Goal: Task Accomplishment & Management: Manage account settings

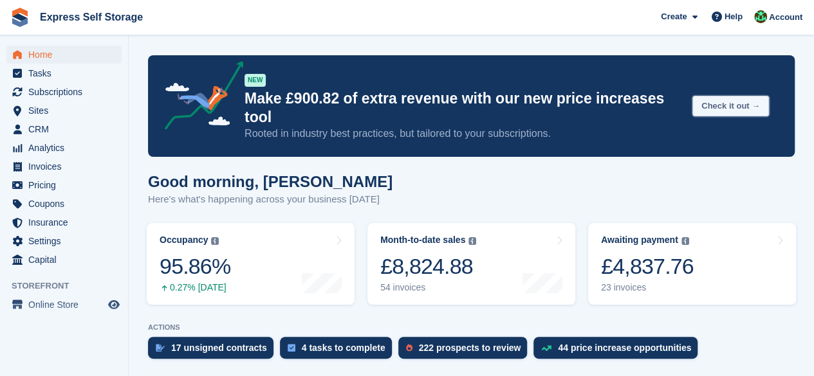
click at [715, 96] on button "Check it out →" at bounding box center [730, 106] width 77 height 21
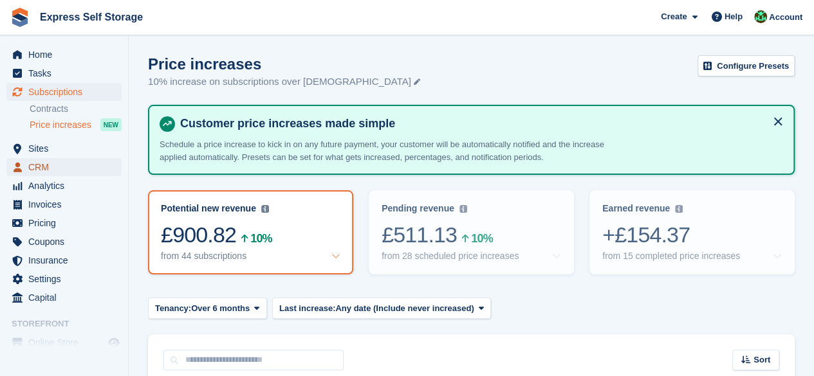
click at [55, 172] on span "CRM" at bounding box center [66, 167] width 77 height 18
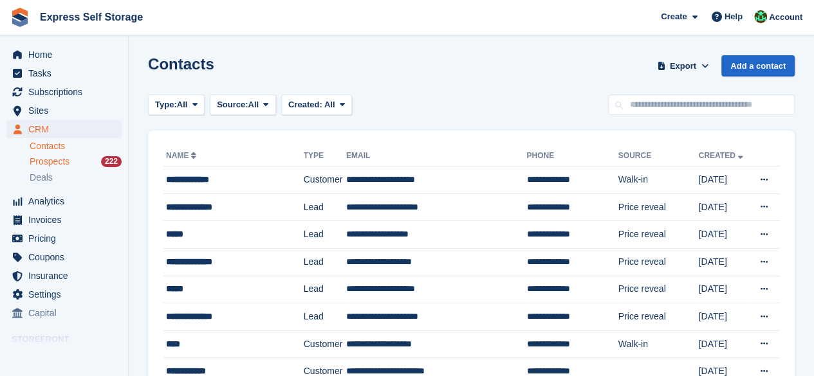
click at [39, 160] on span "Prospects" at bounding box center [50, 162] width 40 height 12
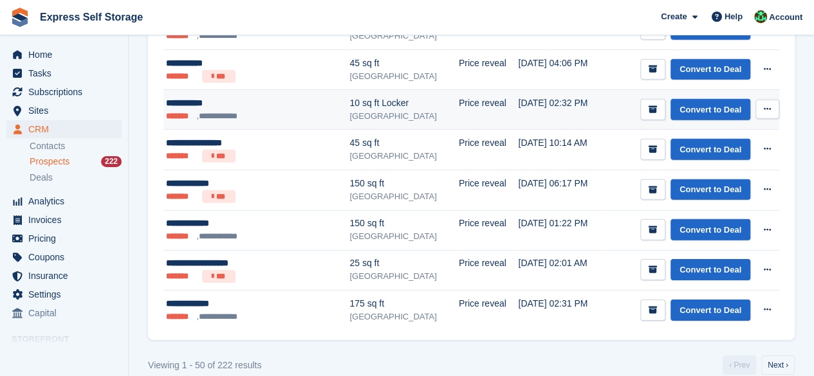
scroll to position [1888, 0]
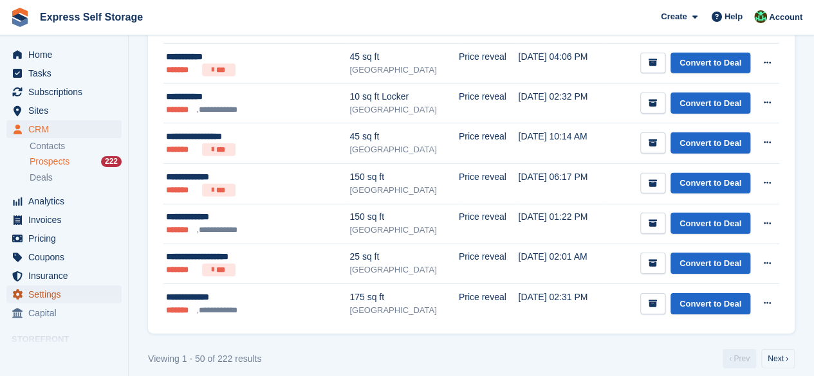
click at [64, 296] on span "Settings" at bounding box center [66, 295] width 77 height 18
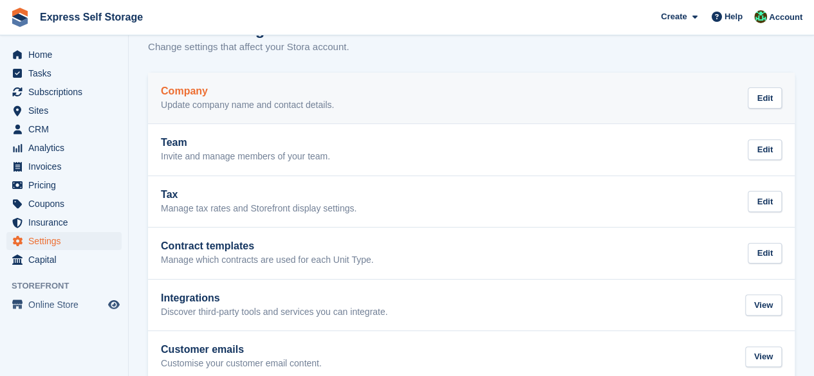
scroll to position [60, 0]
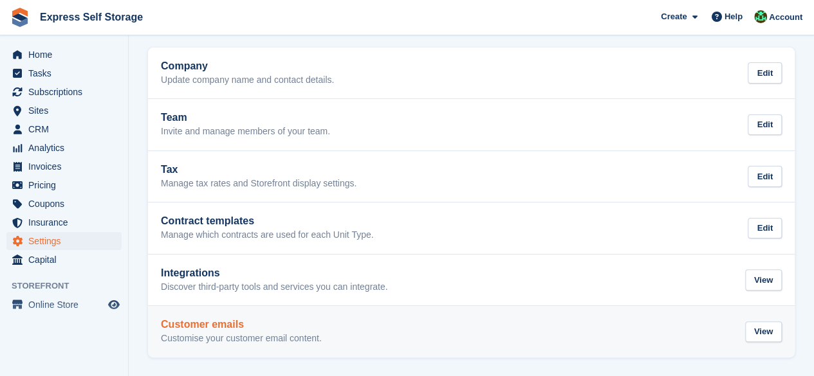
click at [435, 320] on div "Customer emails Customise your customer email content. View" at bounding box center [471, 332] width 621 height 26
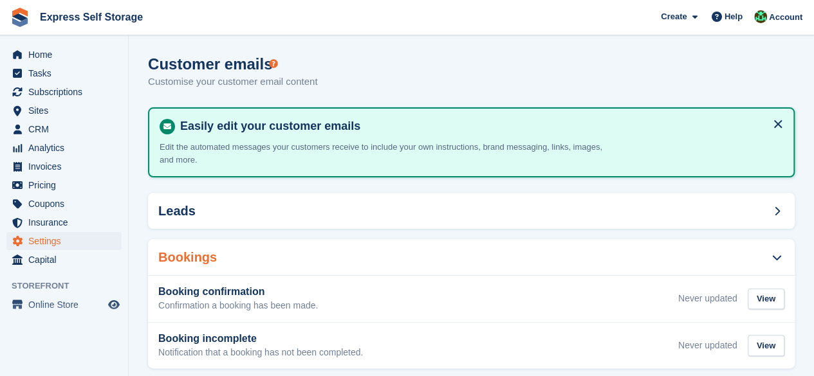
click at [225, 174] on div "Easily edit your customer emails Edit the automated messages your customers rec…" at bounding box center [471, 142] width 647 height 71
click at [234, 194] on div "Leads" at bounding box center [471, 211] width 647 height 36
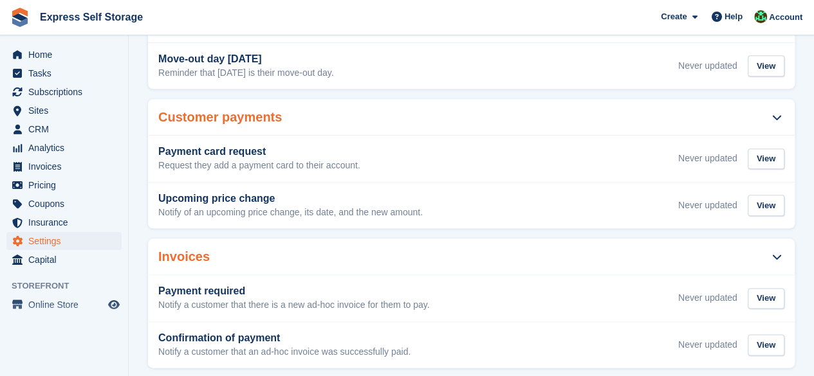
scroll to position [671, 0]
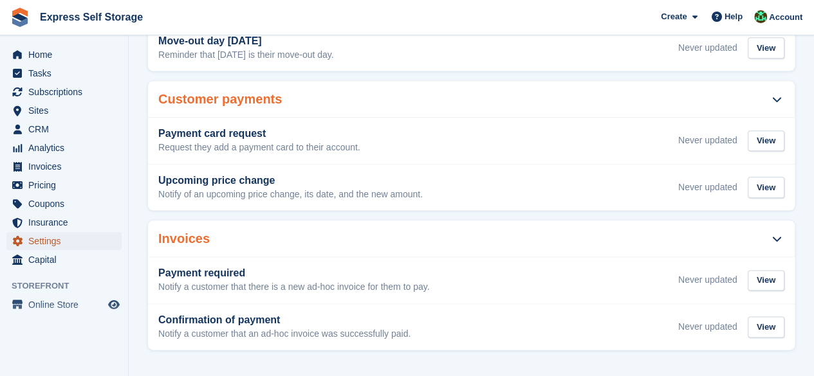
click at [31, 246] on span "Settings" at bounding box center [66, 241] width 77 height 18
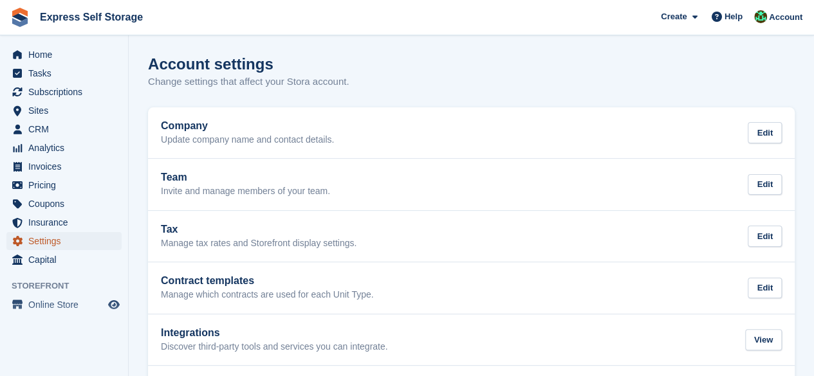
click at [50, 232] on span "Settings" at bounding box center [66, 241] width 77 height 18
click at [53, 230] on span "Insurance" at bounding box center [66, 223] width 77 height 18
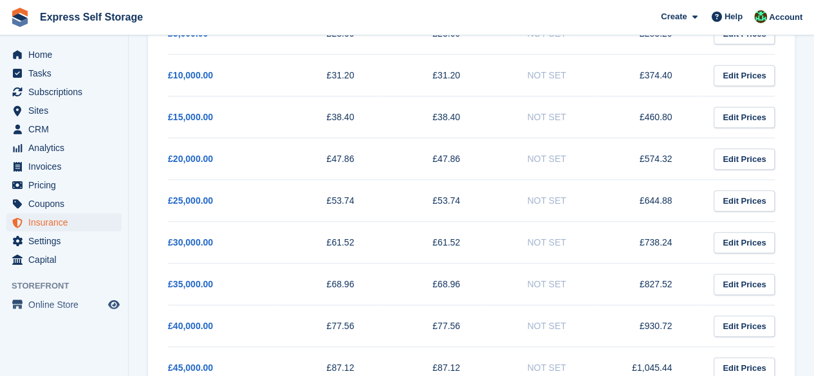
scroll to position [386, 0]
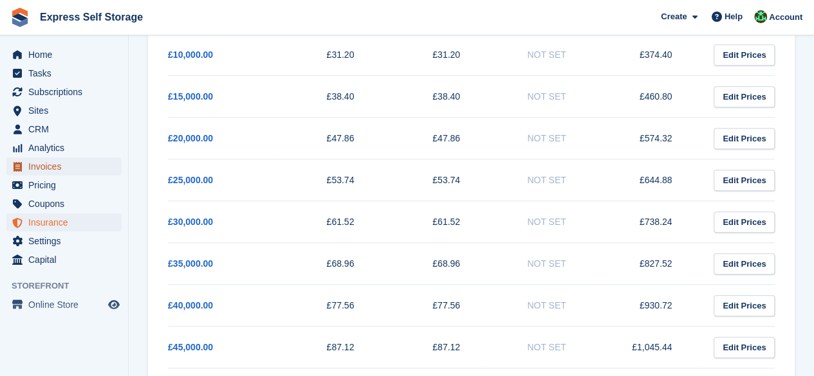
click at [67, 169] on span "Invoices" at bounding box center [66, 167] width 77 height 18
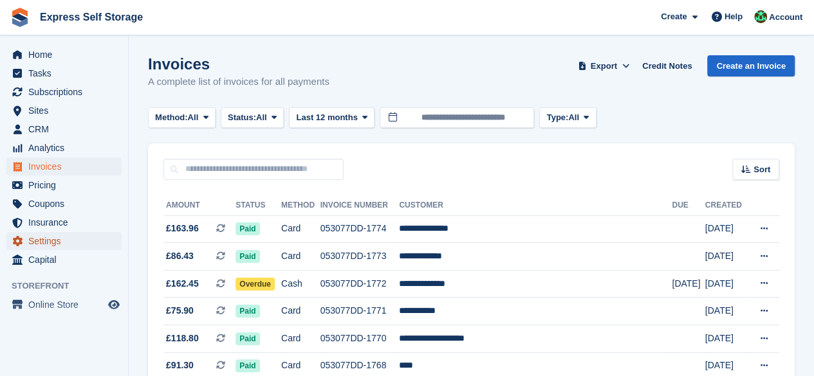
click at [66, 236] on span "Settings" at bounding box center [66, 241] width 77 height 18
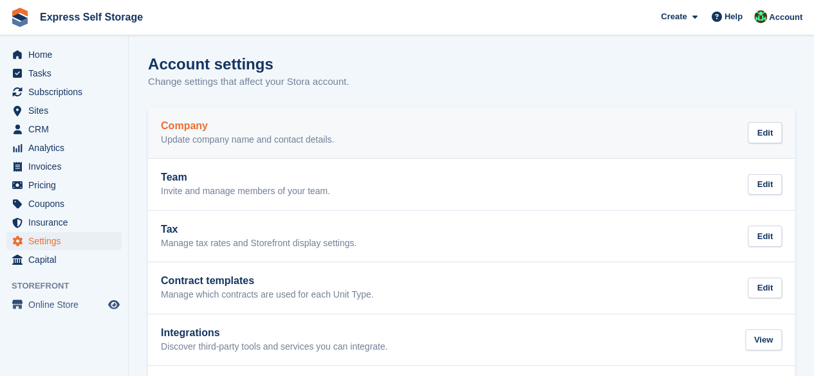
click at [257, 133] on div "Company Update company name and contact details." at bounding box center [247, 133] width 173 height 26
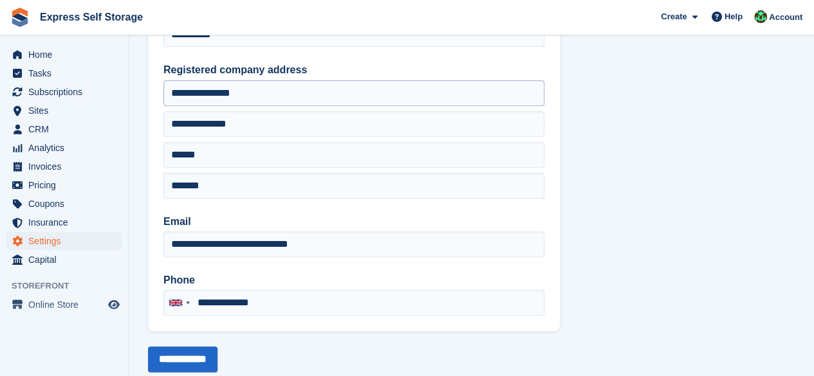
scroll to position [191, 0]
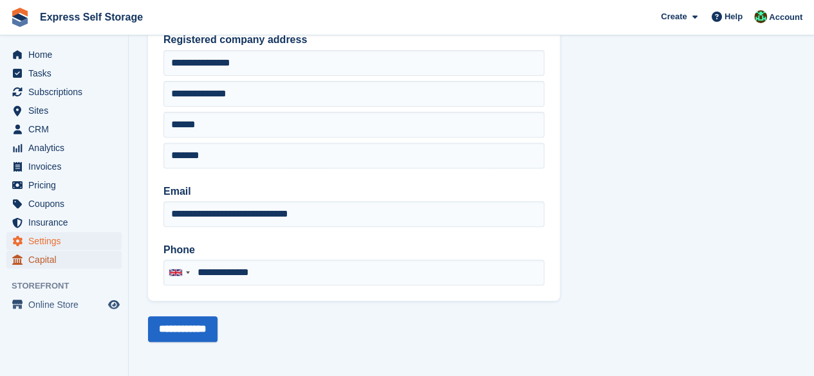
click at [70, 266] on span "Capital" at bounding box center [66, 260] width 77 height 18
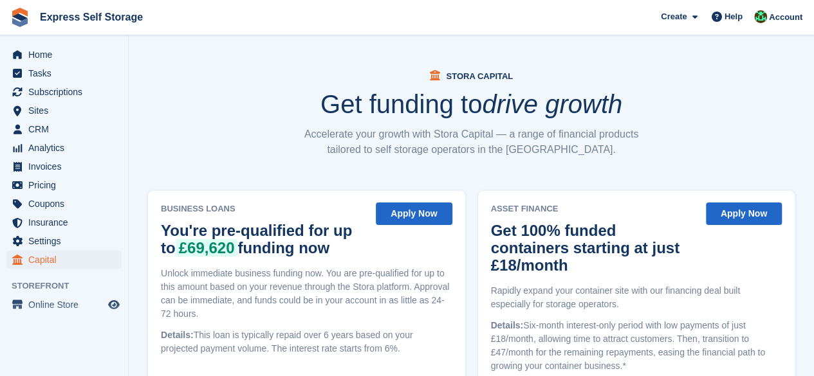
scroll to position [225, 0]
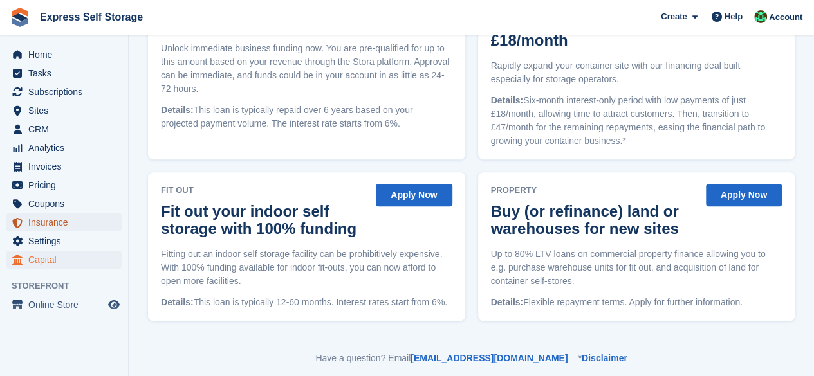
click at [61, 219] on span "Insurance" at bounding box center [66, 223] width 77 height 18
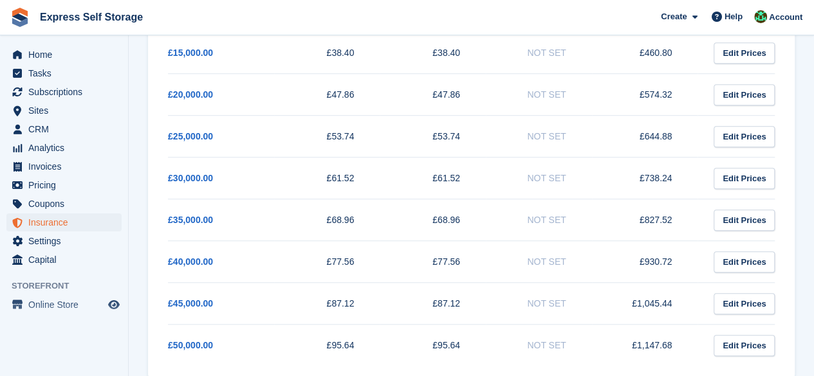
scroll to position [449, 0]
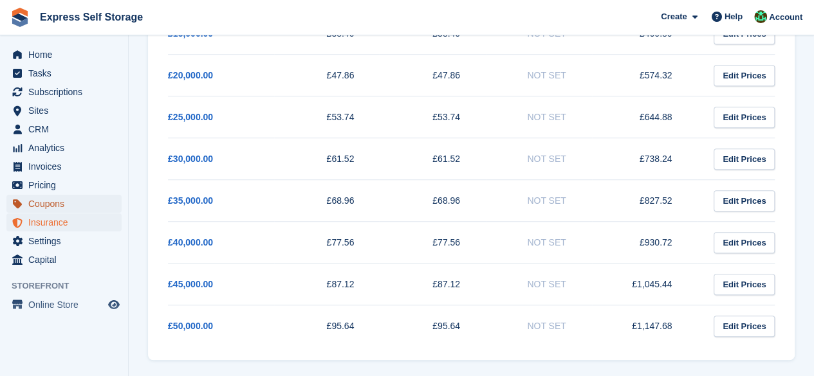
click at [80, 210] on span "Coupons" at bounding box center [66, 204] width 77 height 18
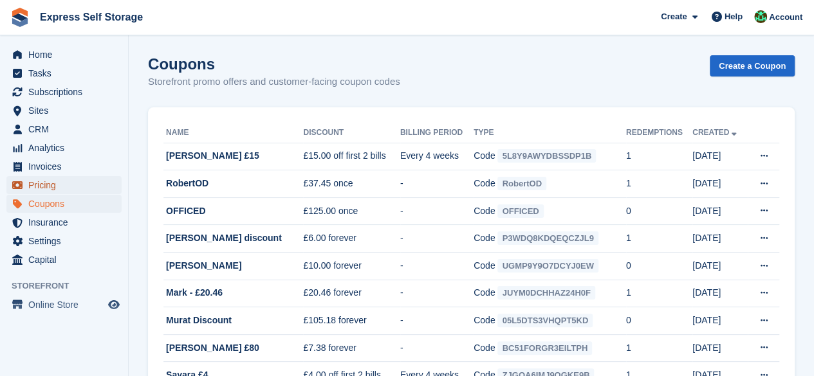
click at [41, 186] on span "Pricing" at bounding box center [66, 185] width 77 height 18
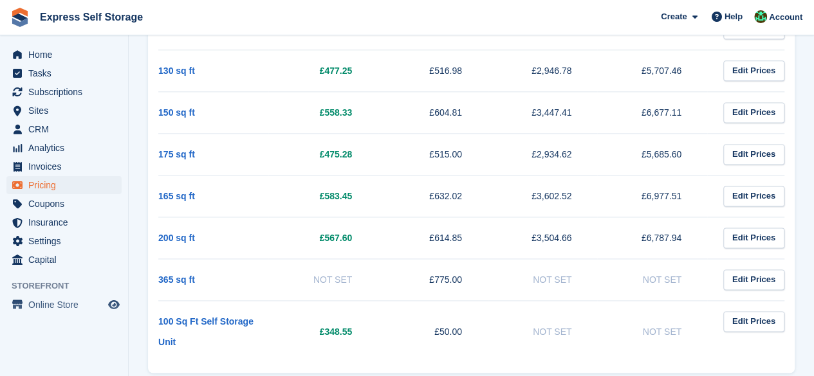
scroll to position [820, 0]
click at [59, 168] on span "Invoices" at bounding box center [66, 167] width 77 height 18
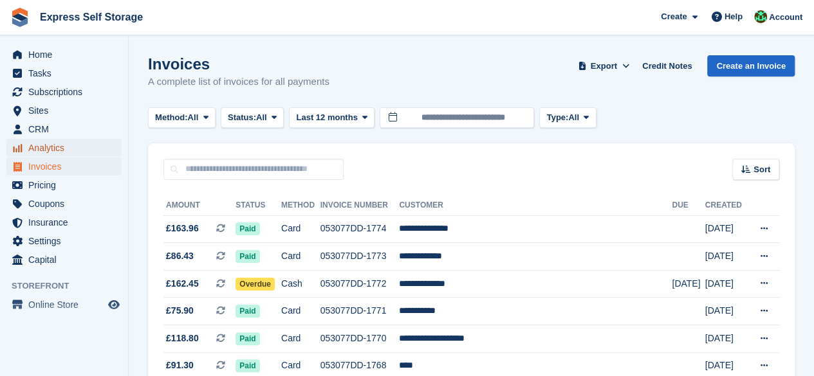
click at [58, 142] on span "Analytics" at bounding box center [66, 148] width 77 height 18
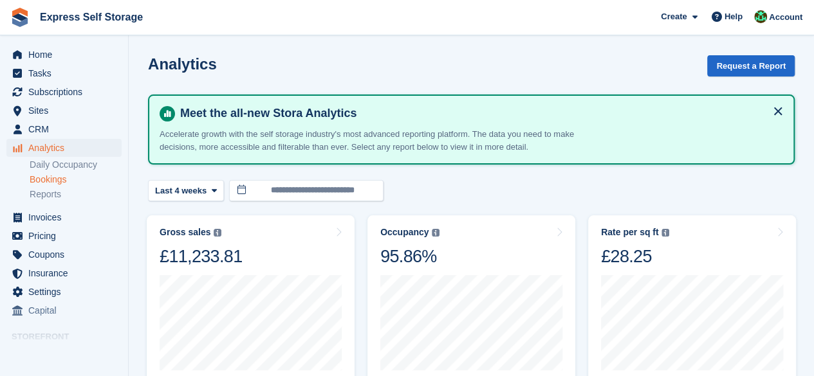
click at [54, 183] on link "Bookings" at bounding box center [76, 180] width 92 height 12
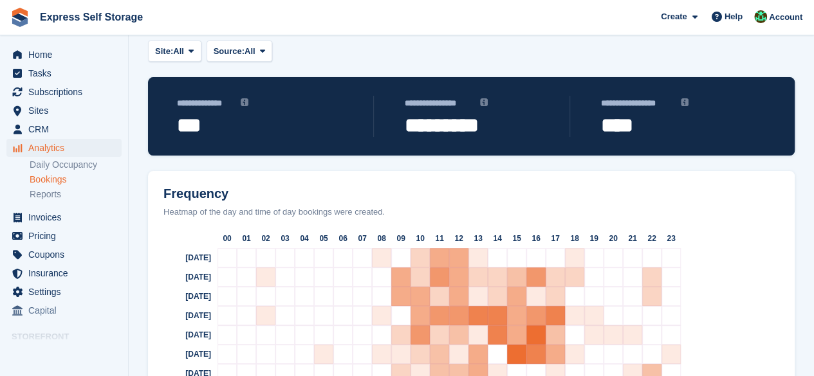
scroll to position [101, 0]
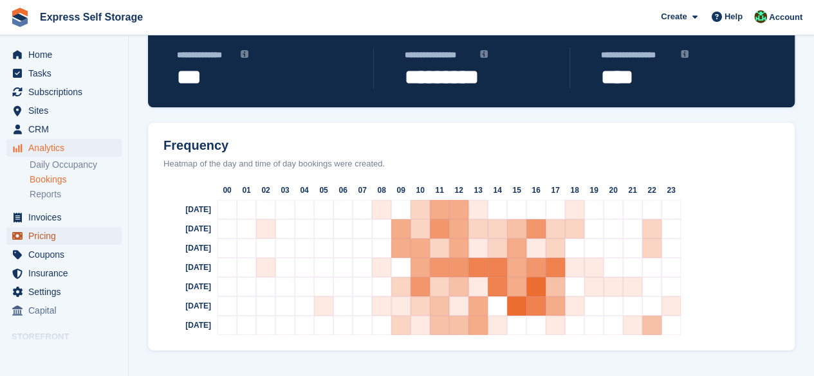
click at [62, 239] on span "Pricing" at bounding box center [66, 236] width 77 height 18
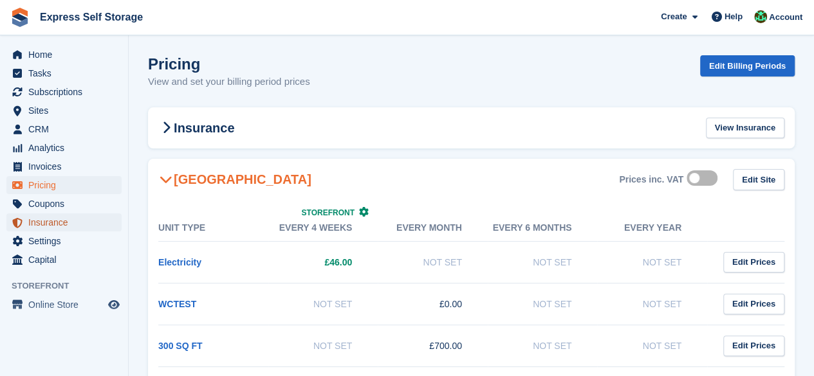
click at [64, 228] on span "Insurance" at bounding box center [66, 223] width 77 height 18
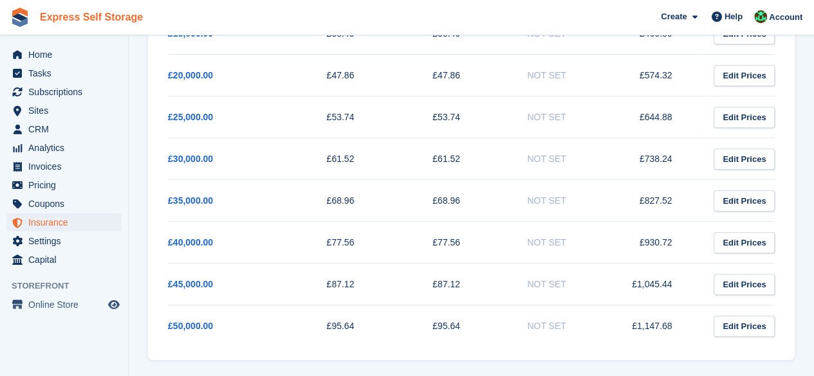
click at [98, 28] on link "Express Self Storage" at bounding box center [91, 16] width 113 height 21
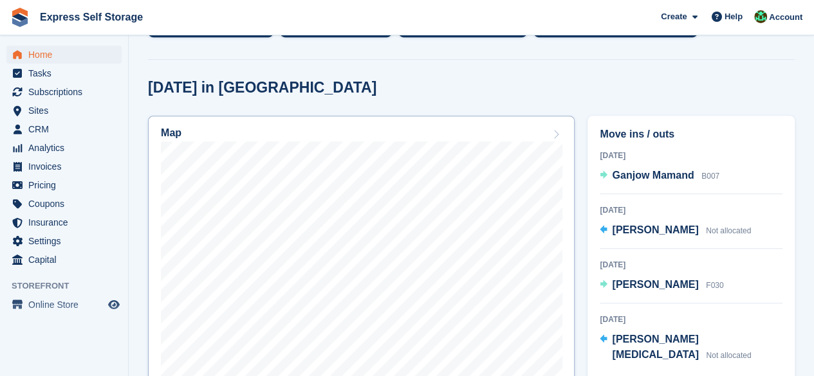
scroll to position [64, 0]
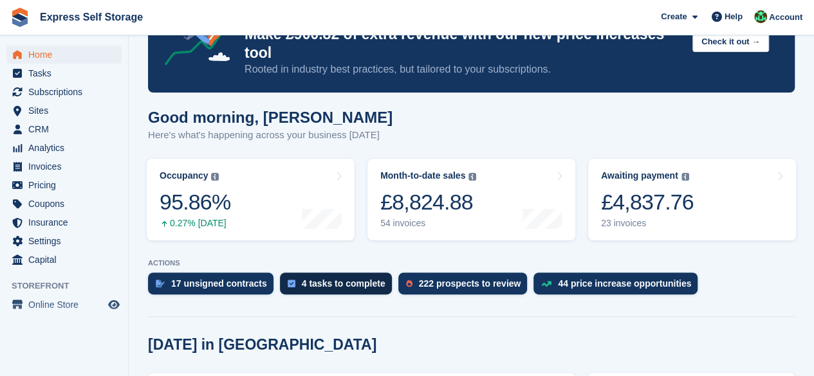
click at [302, 279] on div "4 tasks to complete" at bounding box center [344, 284] width 84 height 10
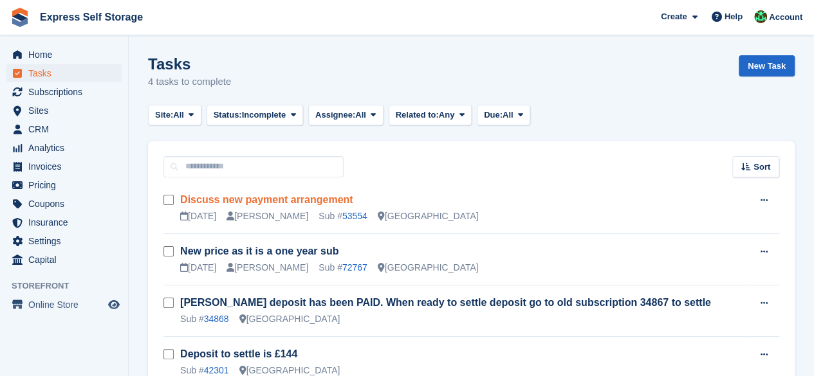
click at [257, 201] on link "Discuss new payment arrangement" at bounding box center [266, 199] width 173 height 11
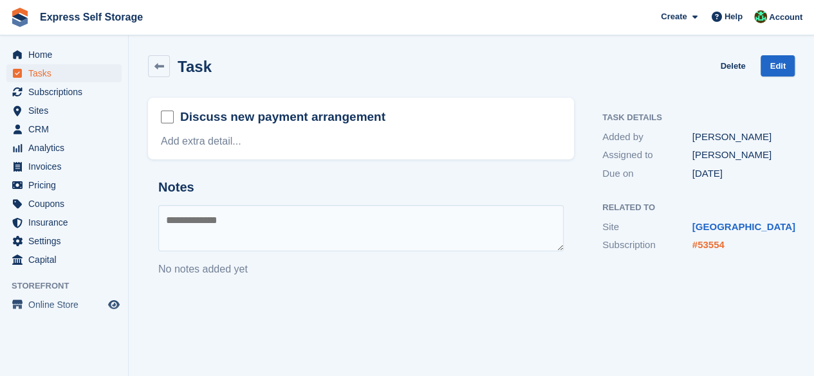
click at [696, 241] on link "#53554" at bounding box center [708, 244] width 32 height 11
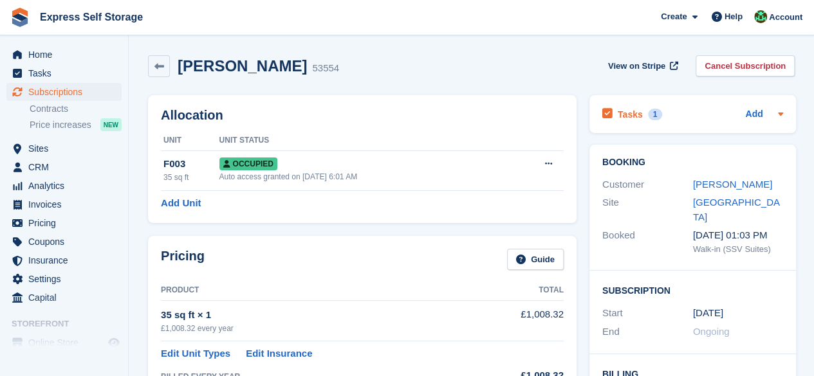
click at [642, 106] on div "Tasks 1" at bounding box center [632, 114] width 60 height 17
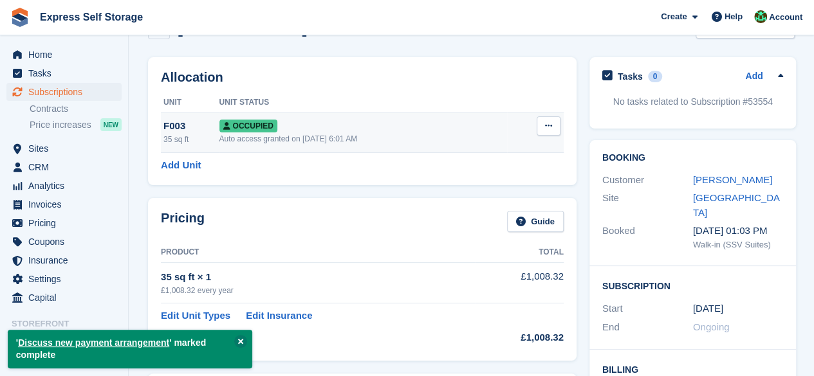
scroll to position [64, 0]
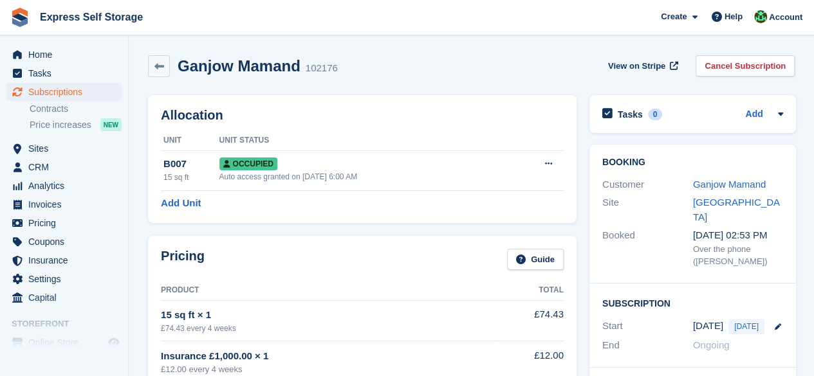
click at [45, 44] on div "Home Tasks Subscriptions Subscriptions Subscriptions Contracts Price increases …" at bounding box center [64, 174] width 128 height 267
click at [57, 57] on span "Home" at bounding box center [66, 55] width 77 height 18
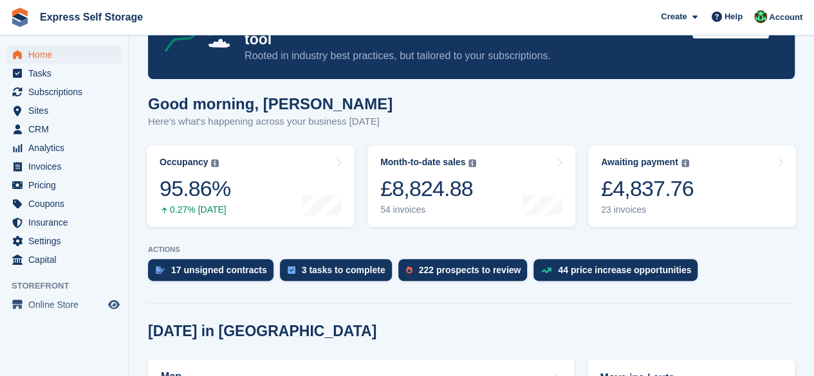
scroll to position [257, 0]
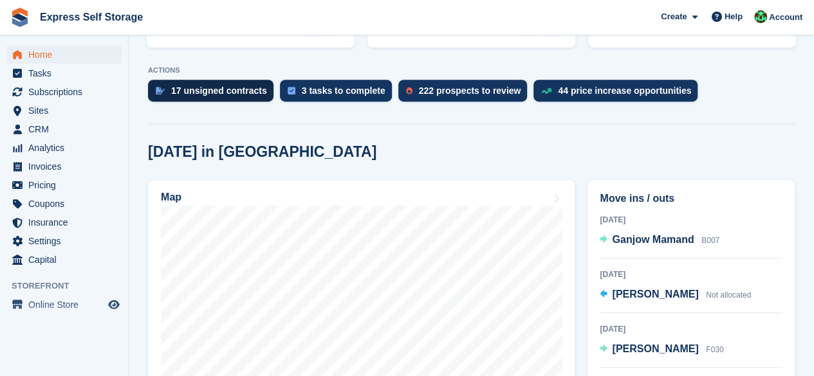
click at [204, 86] on div "17 unsigned contracts" at bounding box center [219, 91] width 96 height 10
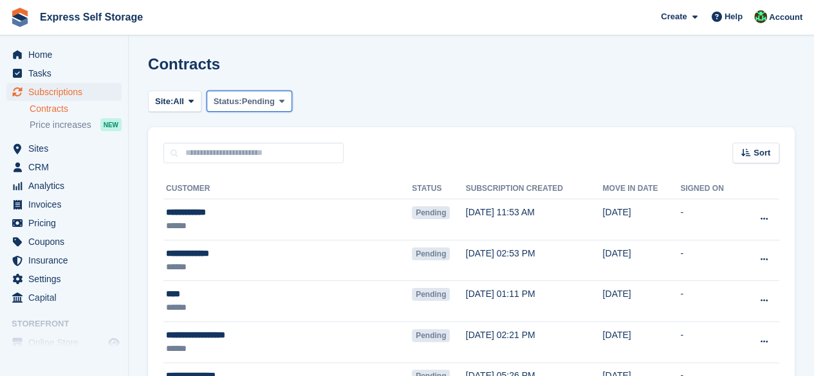
click at [284, 99] on icon at bounding box center [281, 101] width 5 height 8
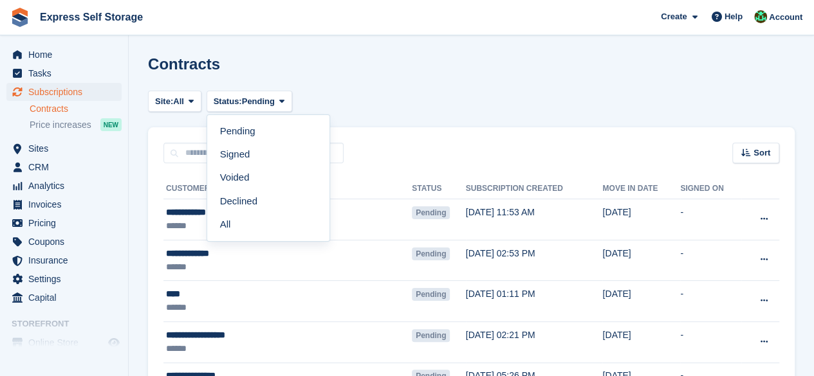
click at [452, 109] on div "Site: All [GEOGRAPHIC_DATA] All Status: Pending Pending Signed Voided Declined …" at bounding box center [471, 101] width 647 height 21
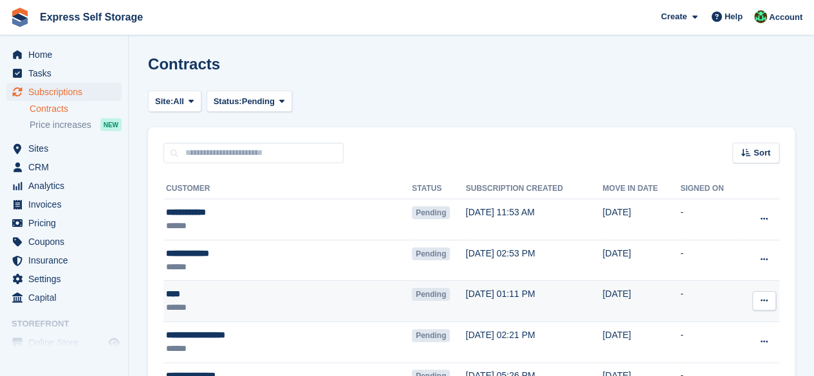
click at [412, 295] on span "Pending" at bounding box center [431, 294] width 38 height 13
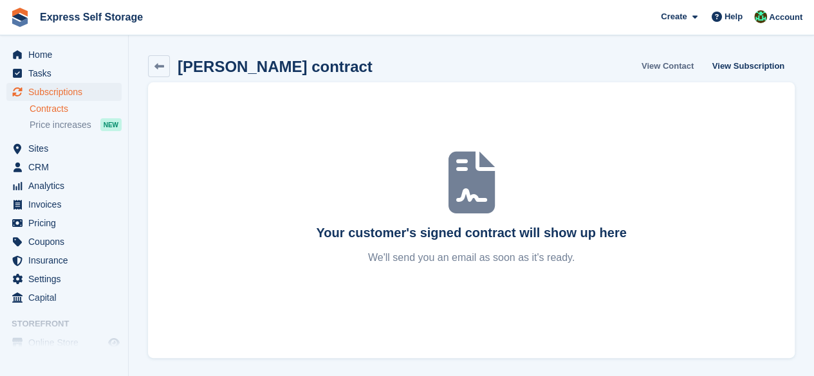
click at [681, 69] on link "View Contact" at bounding box center [667, 65] width 62 height 21
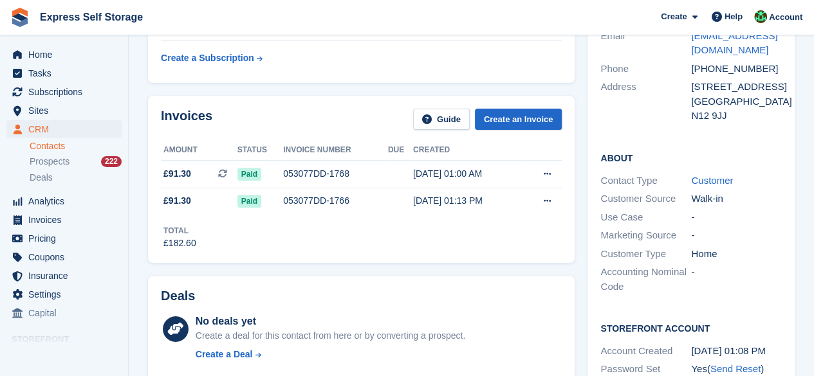
scroll to position [129, 0]
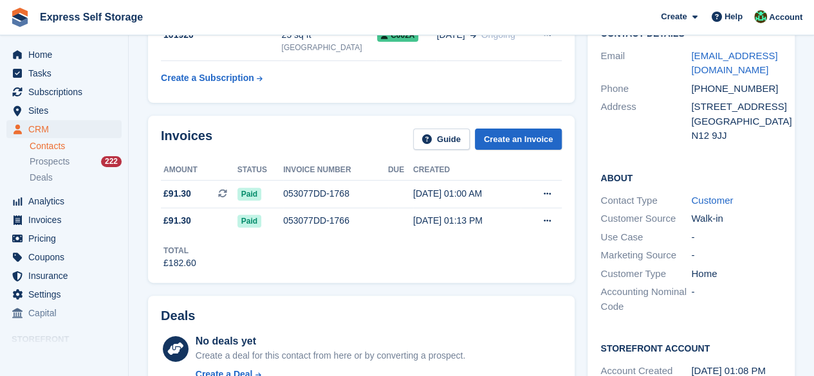
click at [67, 42] on div "Home Tasks Subscriptions Subscriptions Subscriptions Contracts Price increases …" at bounding box center [64, 182] width 128 height 283
click at [66, 55] on span "Home" at bounding box center [66, 55] width 77 height 18
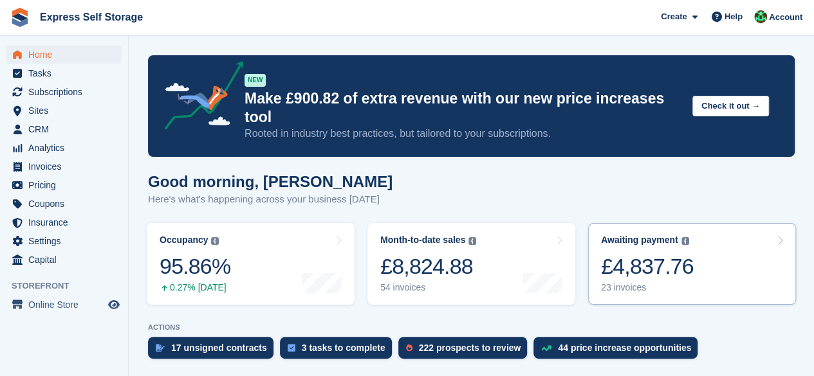
click at [653, 257] on div "£4,837.76" at bounding box center [647, 267] width 93 height 26
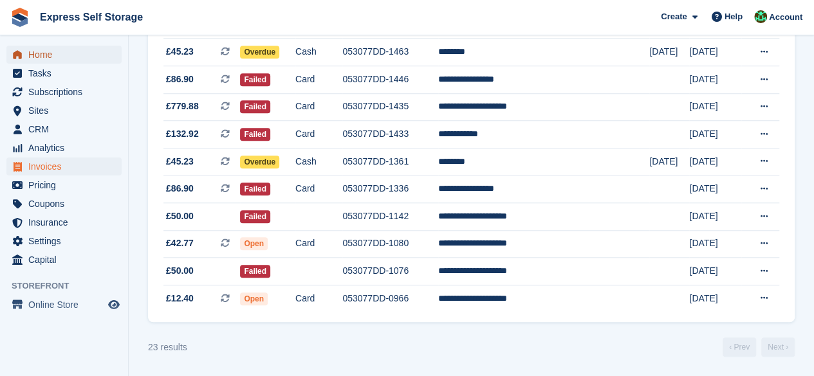
click at [62, 51] on span "Home" at bounding box center [66, 55] width 77 height 18
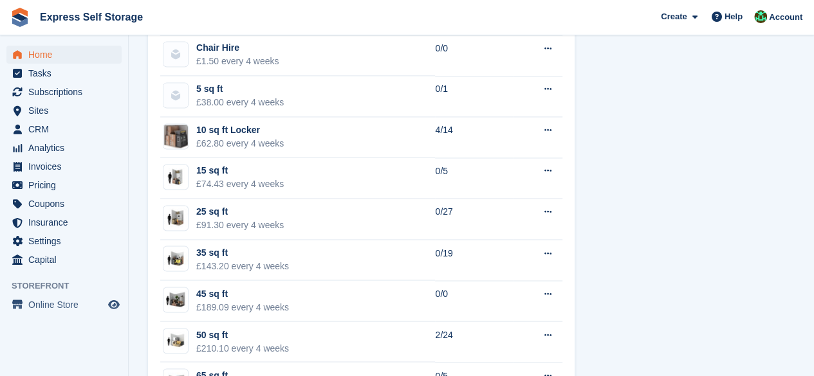
scroll to position [901, 0]
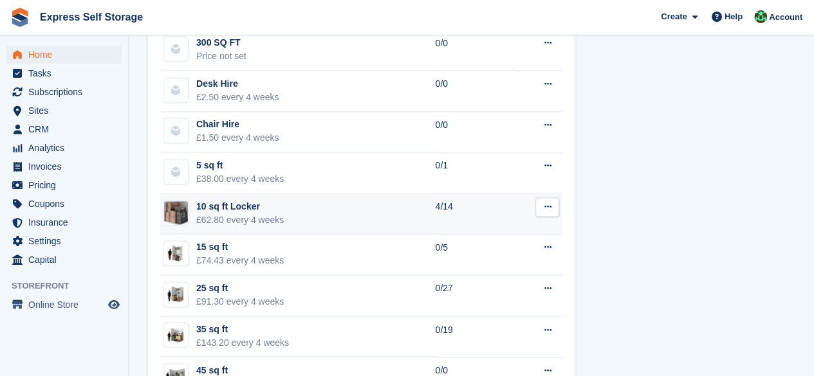
click at [242, 200] on div "10 sq ft Locker" at bounding box center [240, 207] width 88 height 14
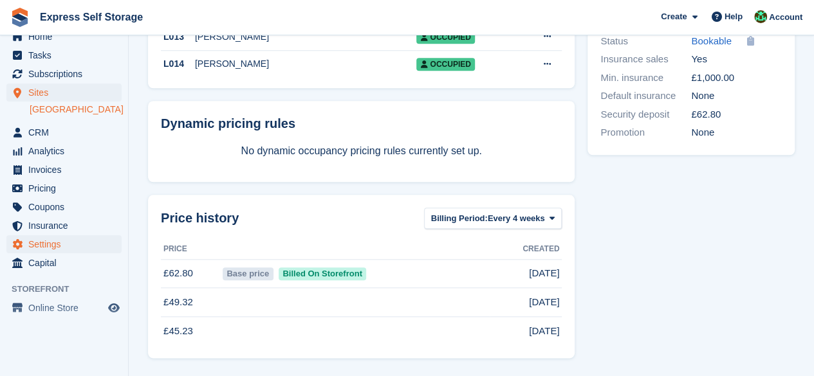
scroll to position [28, 0]
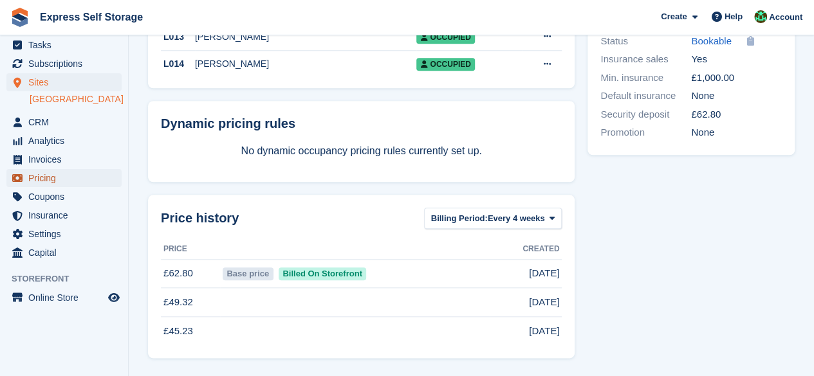
click at [68, 181] on span "Pricing" at bounding box center [66, 178] width 77 height 18
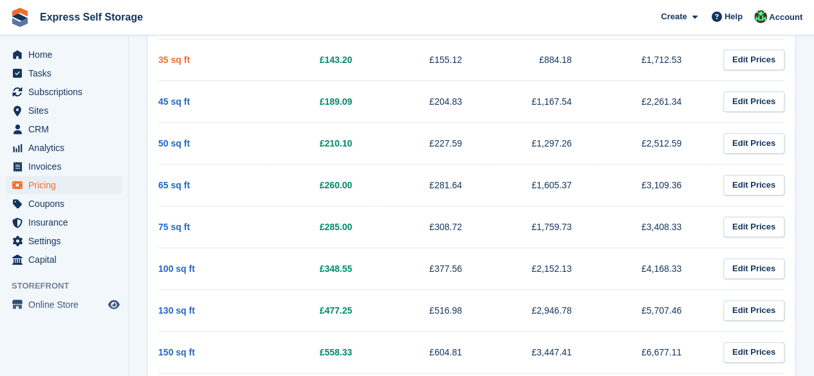
scroll to position [450, 0]
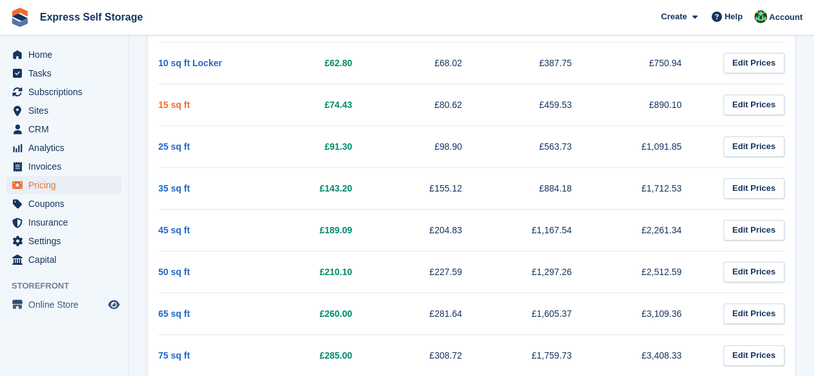
click at [166, 106] on link "15 sq ft" at bounding box center [174, 105] width 32 height 10
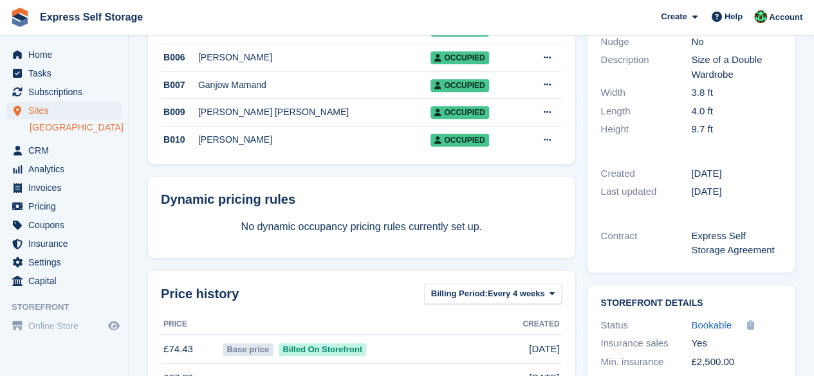
scroll to position [319, 0]
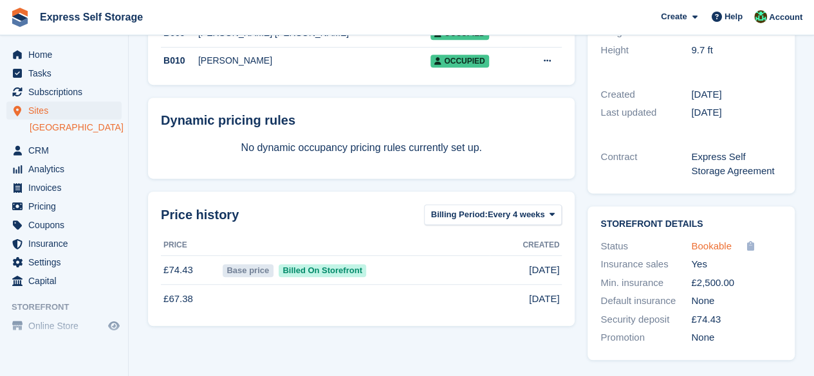
click at [721, 249] on span "Bookable" at bounding box center [711, 246] width 41 height 11
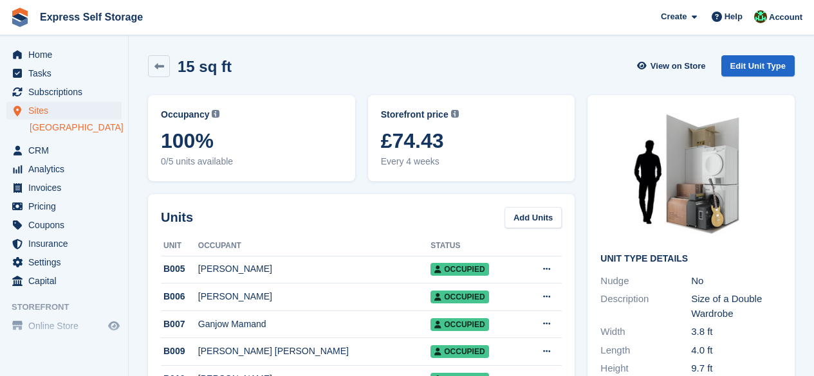
scroll to position [319, 0]
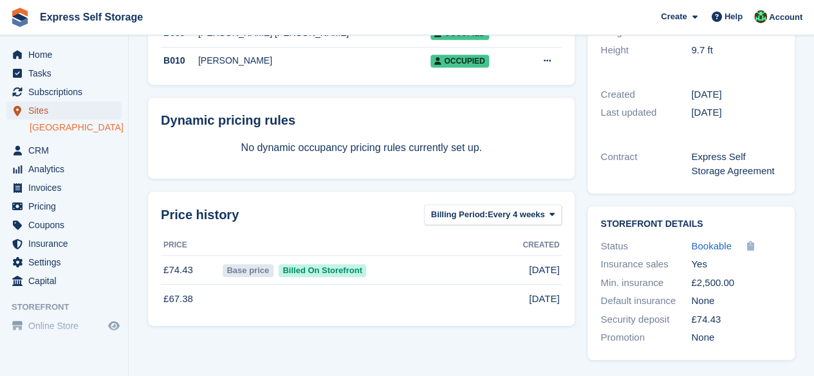
click at [42, 116] on span "Sites" at bounding box center [66, 111] width 77 height 18
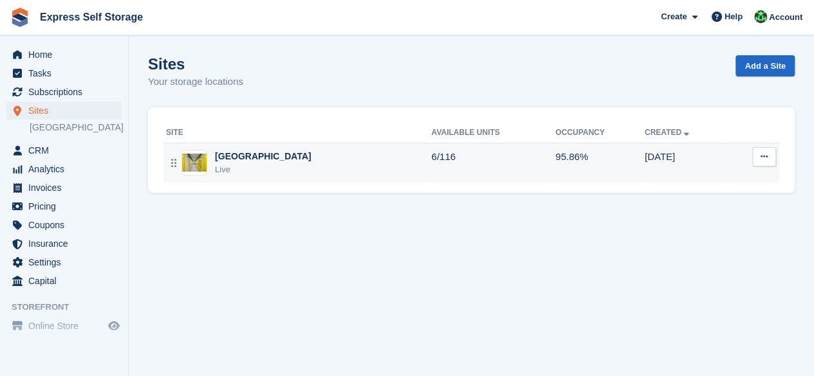
click at [457, 171] on td "6/116" at bounding box center [493, 163] width 124 height 40
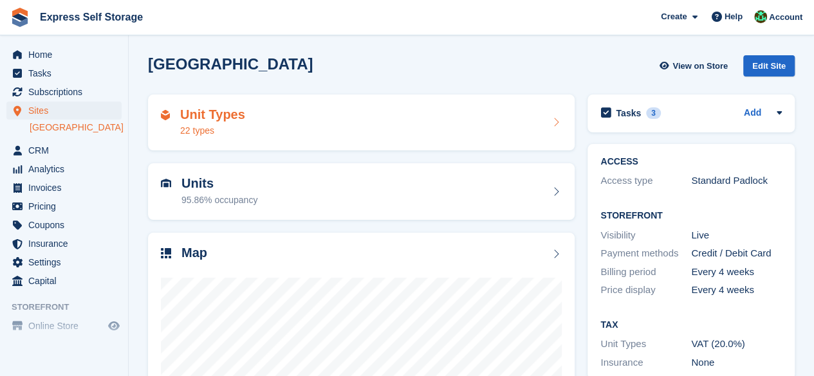
click at [286, 125] on div "Unit Types 22 types" at bounding box center [361, 122] width 401 height 31
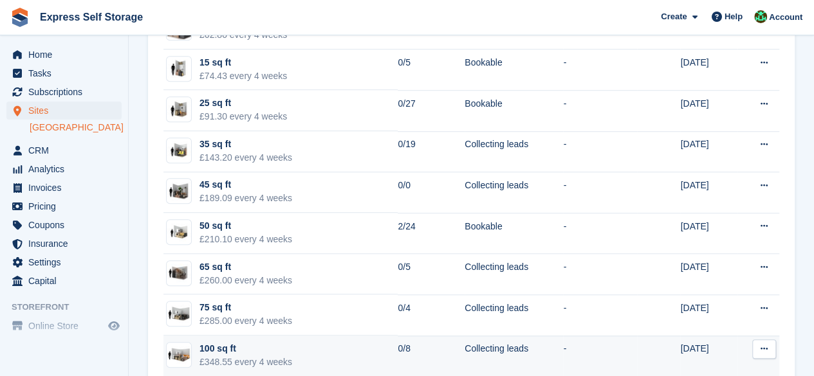
scroll to position [322, 0]
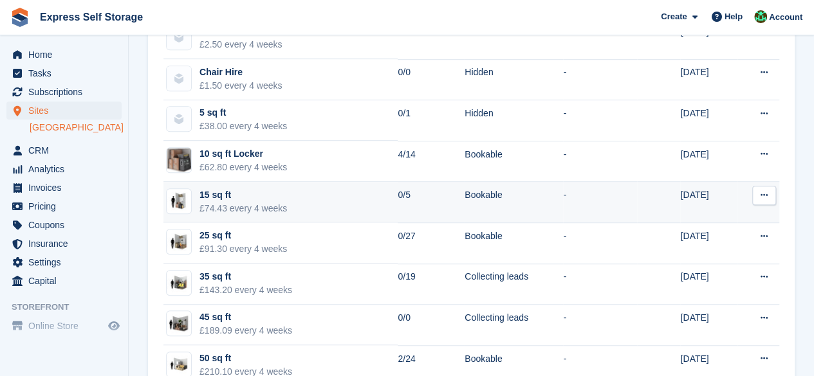
click at [765, 191] on icon at bounding box center [764, 195] width 7 height 8
click at [535, 197] on td "Bookable" at bounding box center [514, 202] width 98 height 41
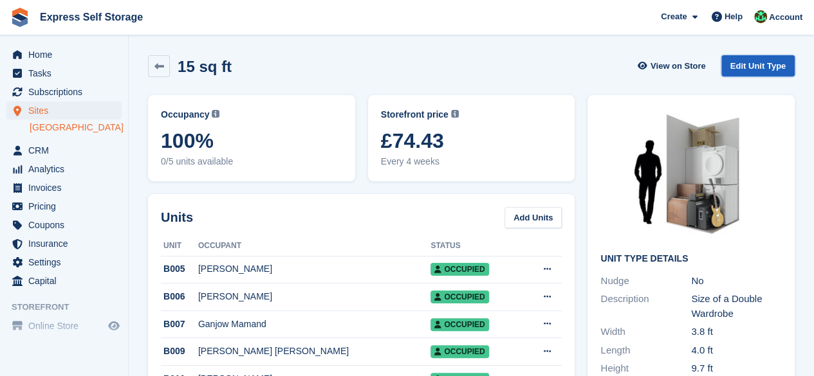
click at [776, 65] on link "Edit Unit Type" at bounding box center [757, 65] width 73 height 21
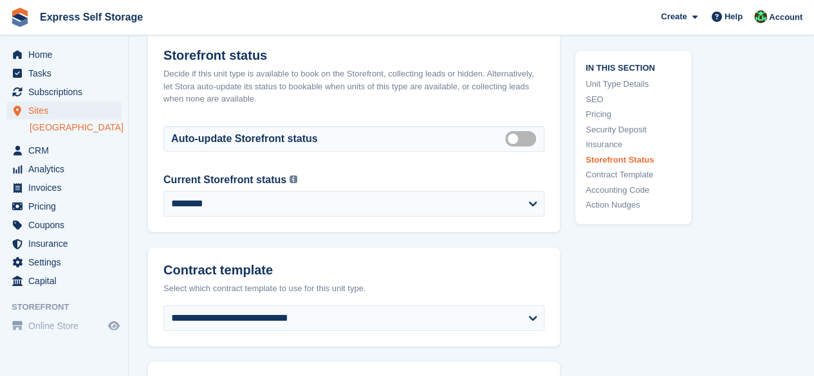
scroll to position [2188, 0]
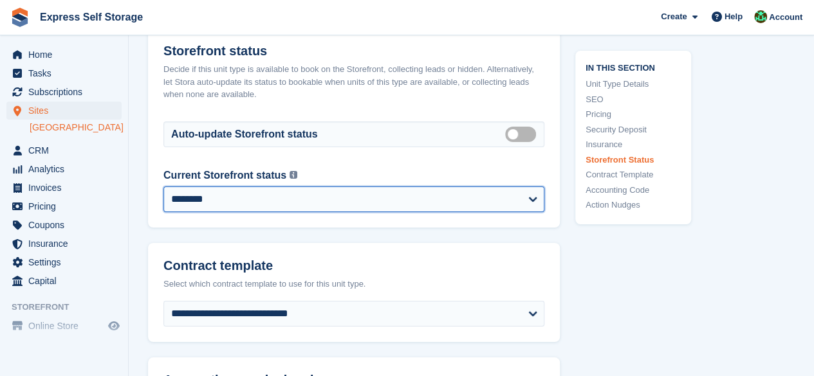
click at [471, 190] on select "**********" at bounding box center [353, 200] width 381 height 26
select select "**********"
click at [163, 187] on select "**********" at bounding box center [353, 200] width 381 height 26
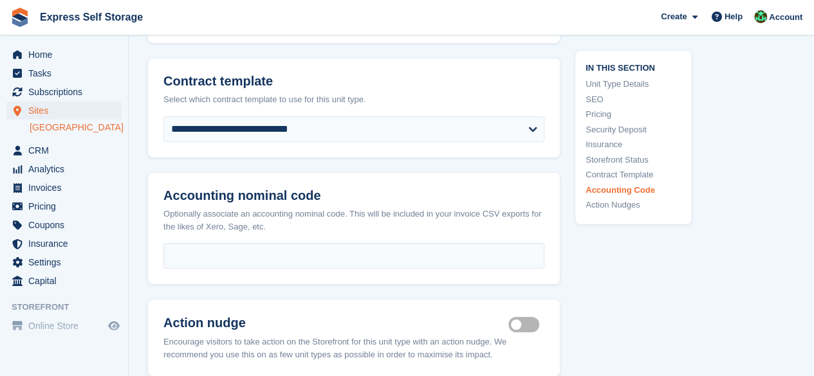
scroll to position [2445, 0]
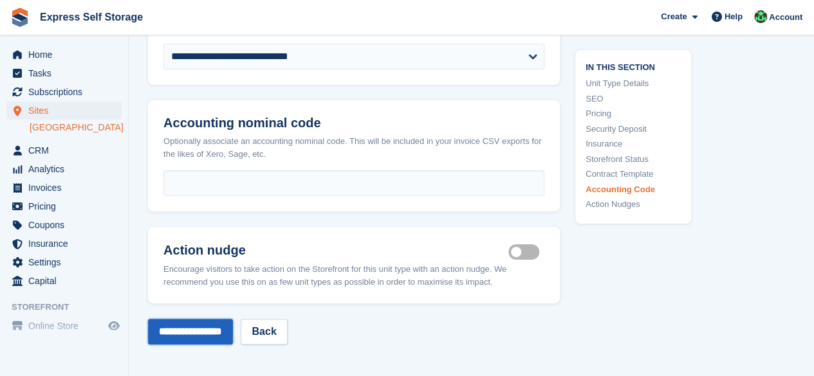
click at [218, 326] on input "**********" at bounding box center [190, 332] width 85 height 26
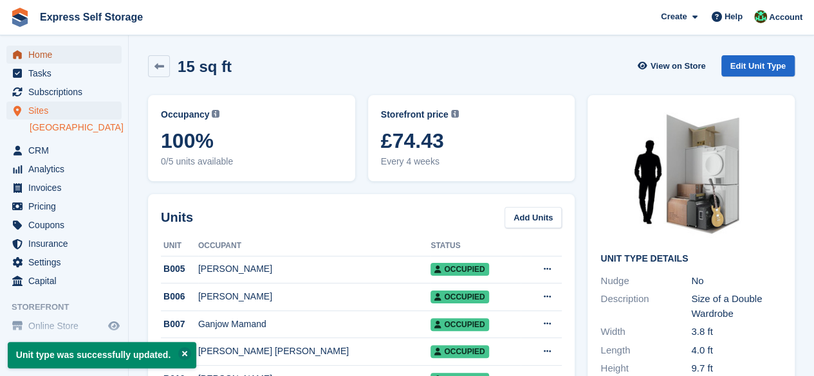
click at [69, 49] on span "Home" at bounding box center [66, 55] width 77 height 18
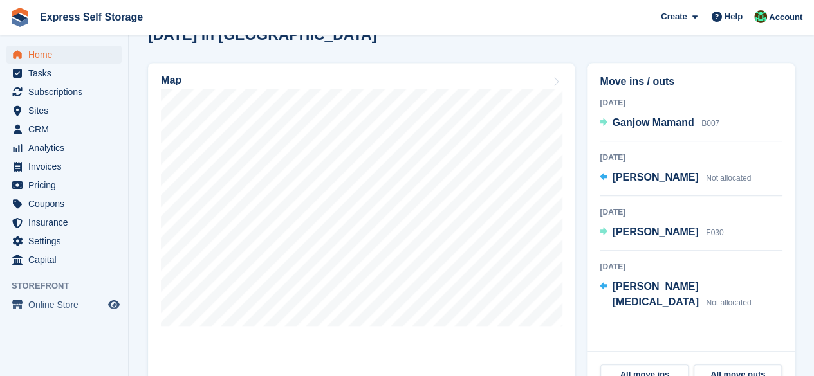
scroll to position [386, 0]
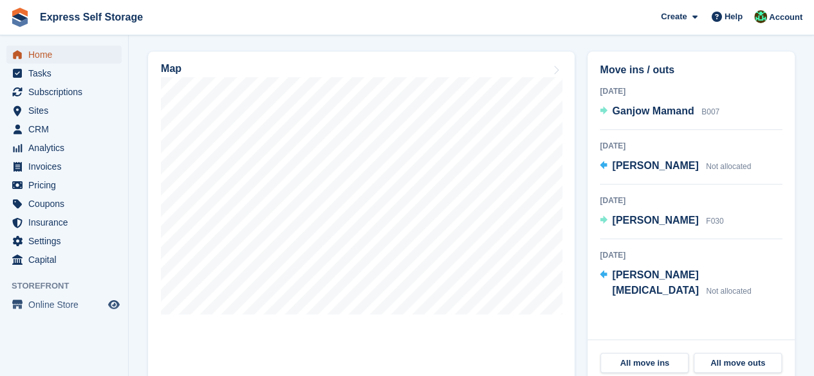
click at [17, 46] on link "Home" at bounding box center [63, 55] width 115 height 18
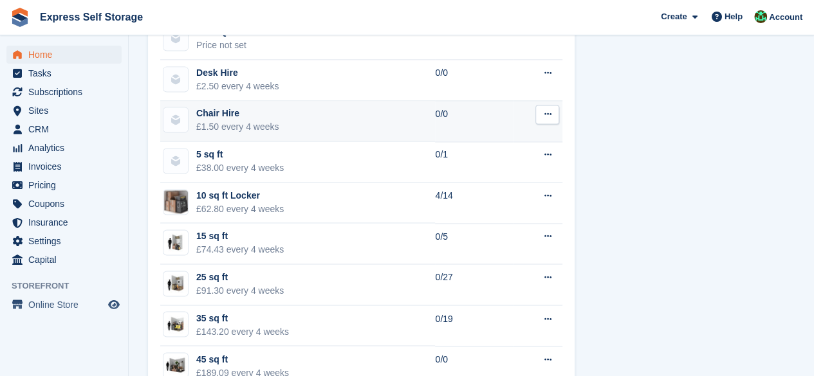
scroll to position [1030, 0]
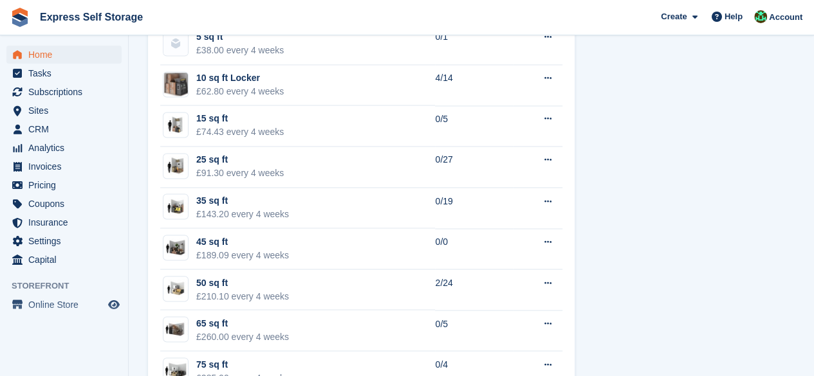
click at [591, 77] on div "Unit availability 6 available Name Available Electricity £46.00 every 4 weeks 0…" at bounding box center [472, 242] width 660 height 987
